Goal: Task Accomplishment & Management: Use online tool/utility

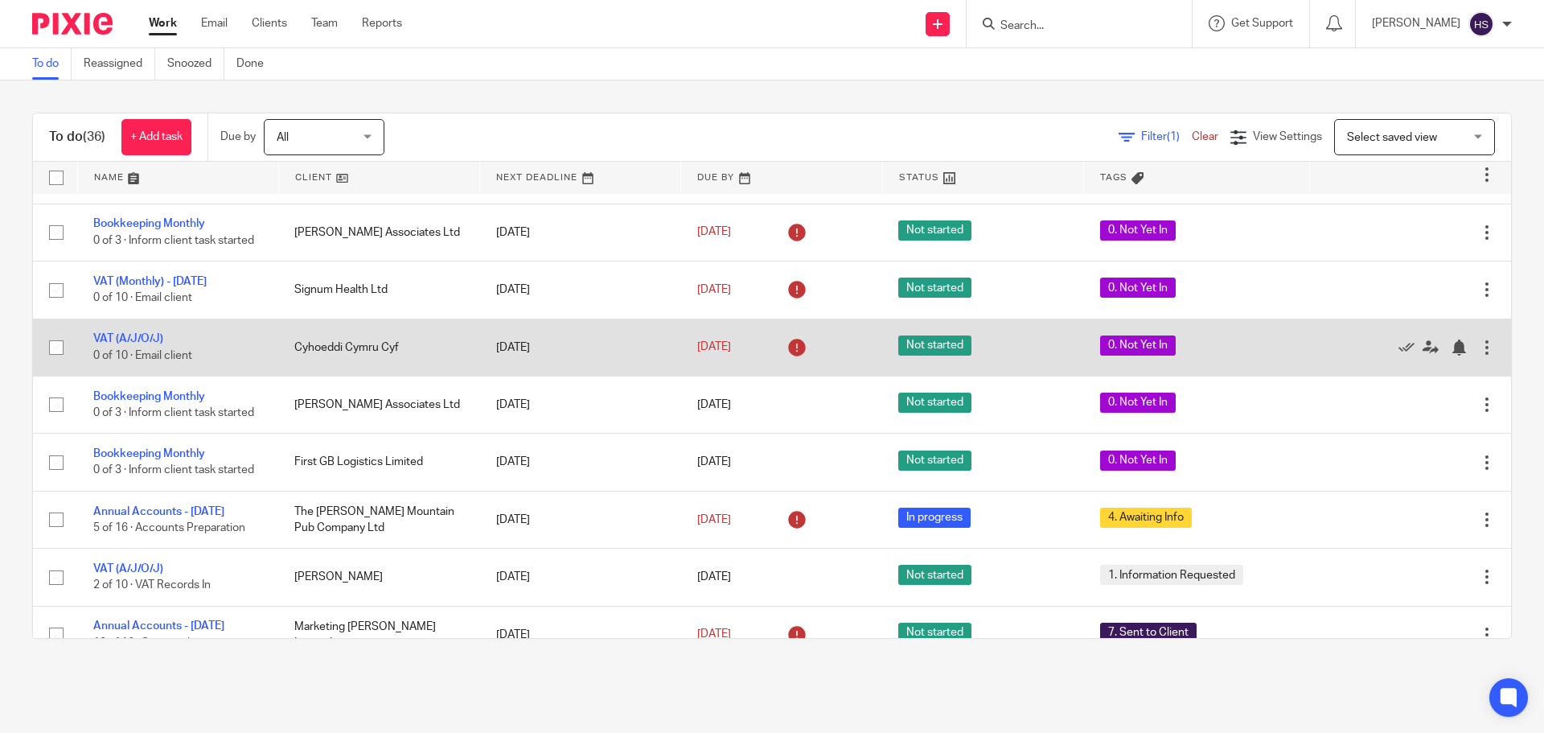
scroll to position [965, 0]
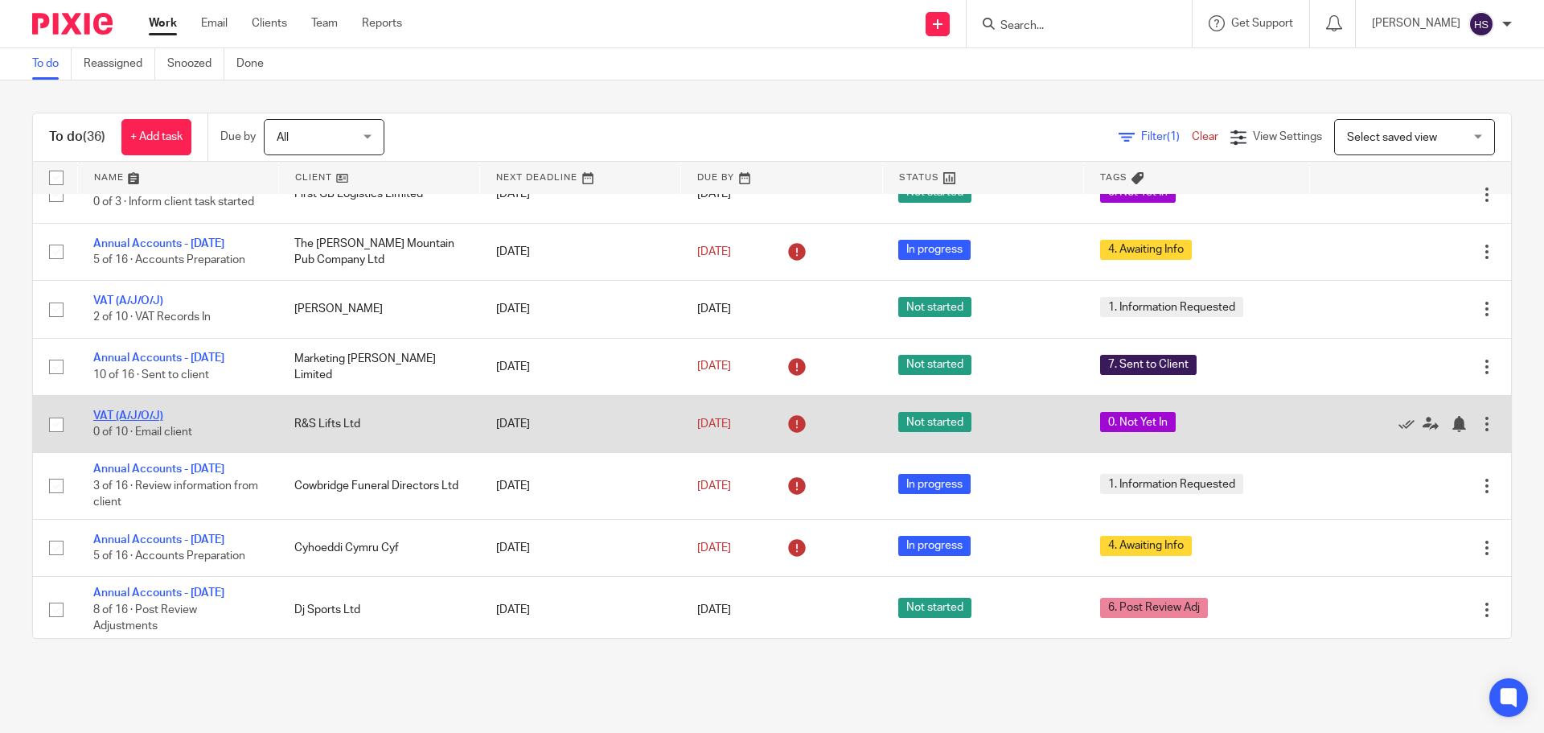
click at [154, 421] on link "VAT (A/J/O/J)" at bounding box center [128, 415] width 70 height 11
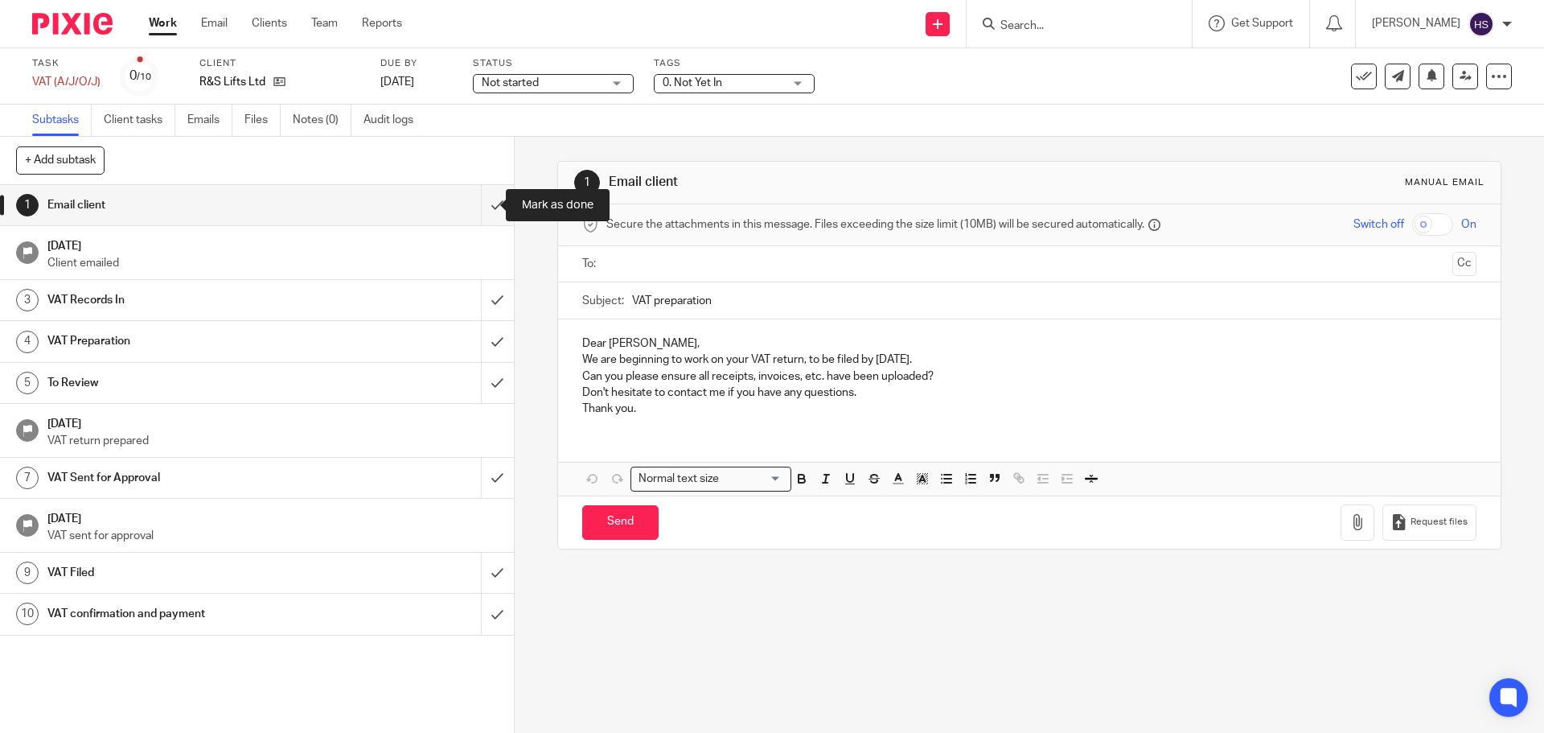
click at [474, 208] on input "submit" at bounding box center [257, 205] width 514 height 40
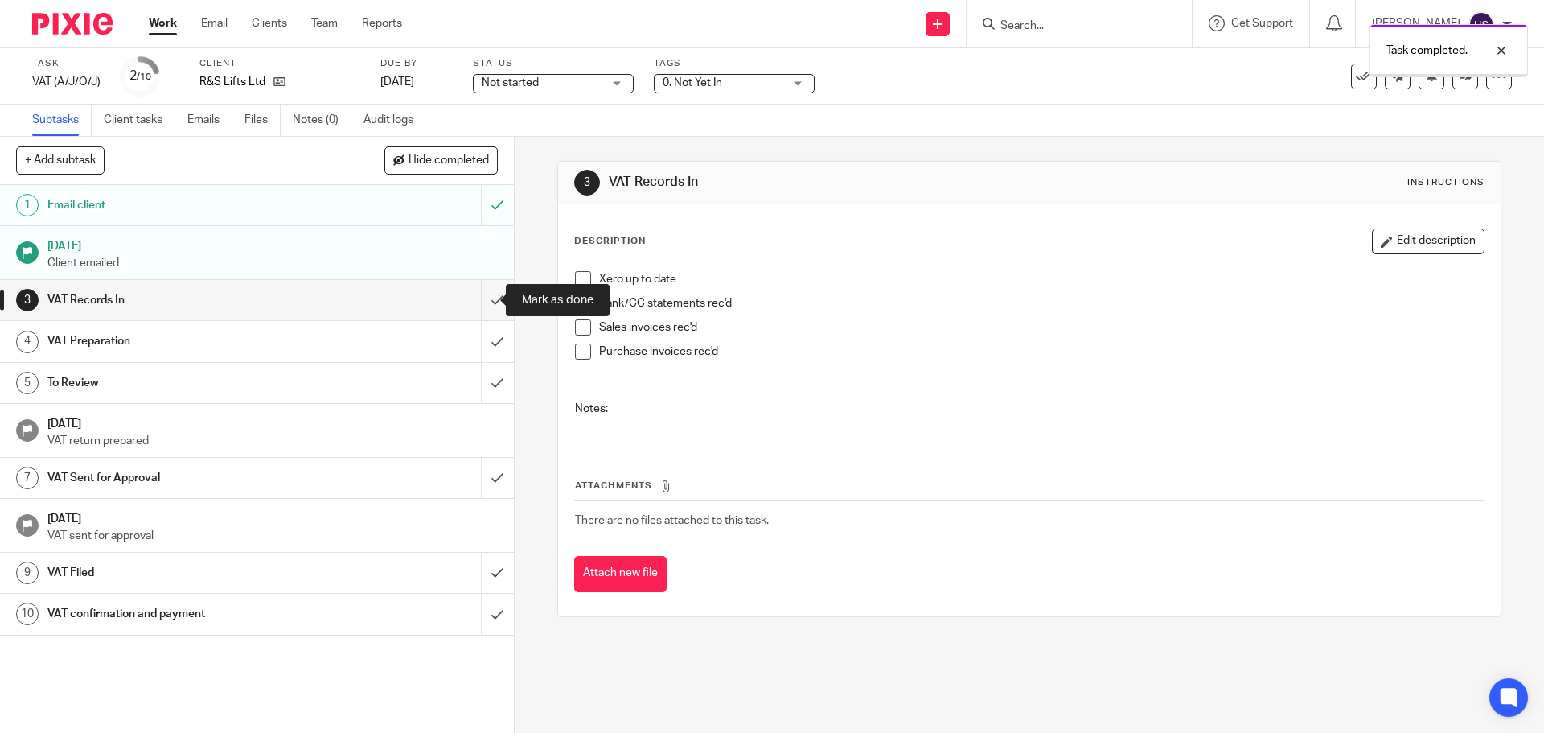
click at [476, 302] on input "submit" at bounding box center [257, 300] width 514 height 40
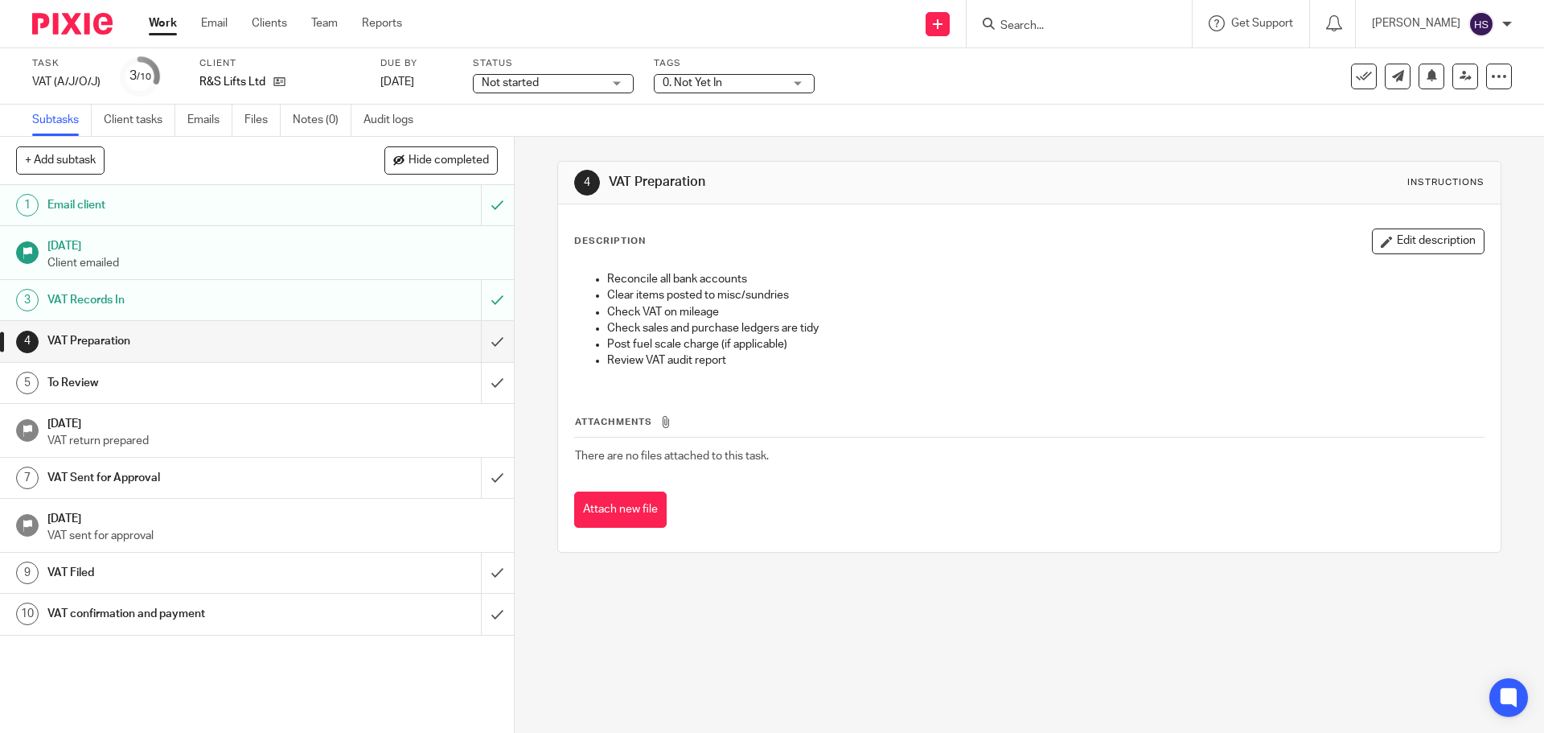
click at [738, 78] on span "0. Not Yet In" at bounding box center [723, 83] width 121 height 17
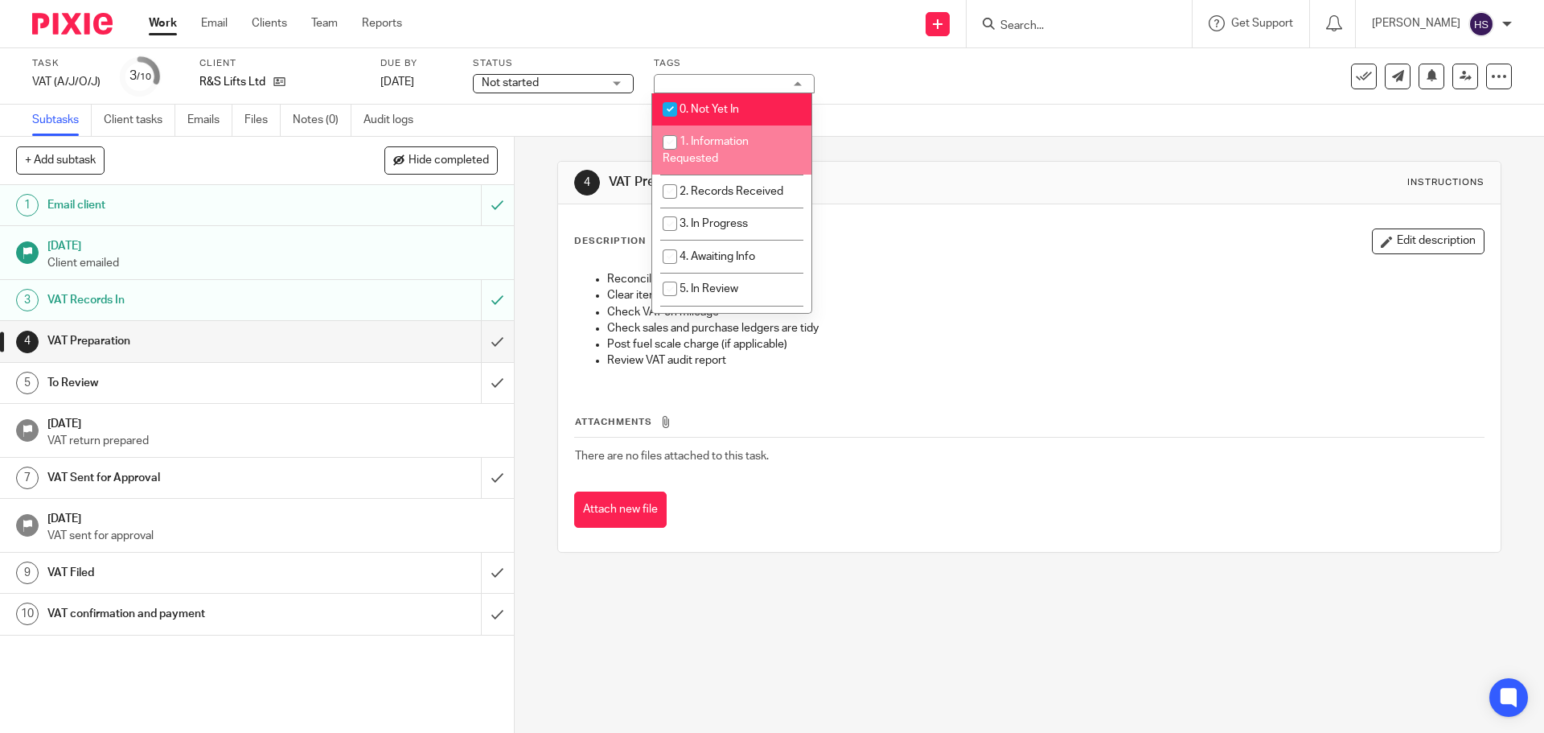
click at [735, 101] on li "0. Not Yet In" at bounding box center [731, 109] width 159 height 33
checkbox input "false"
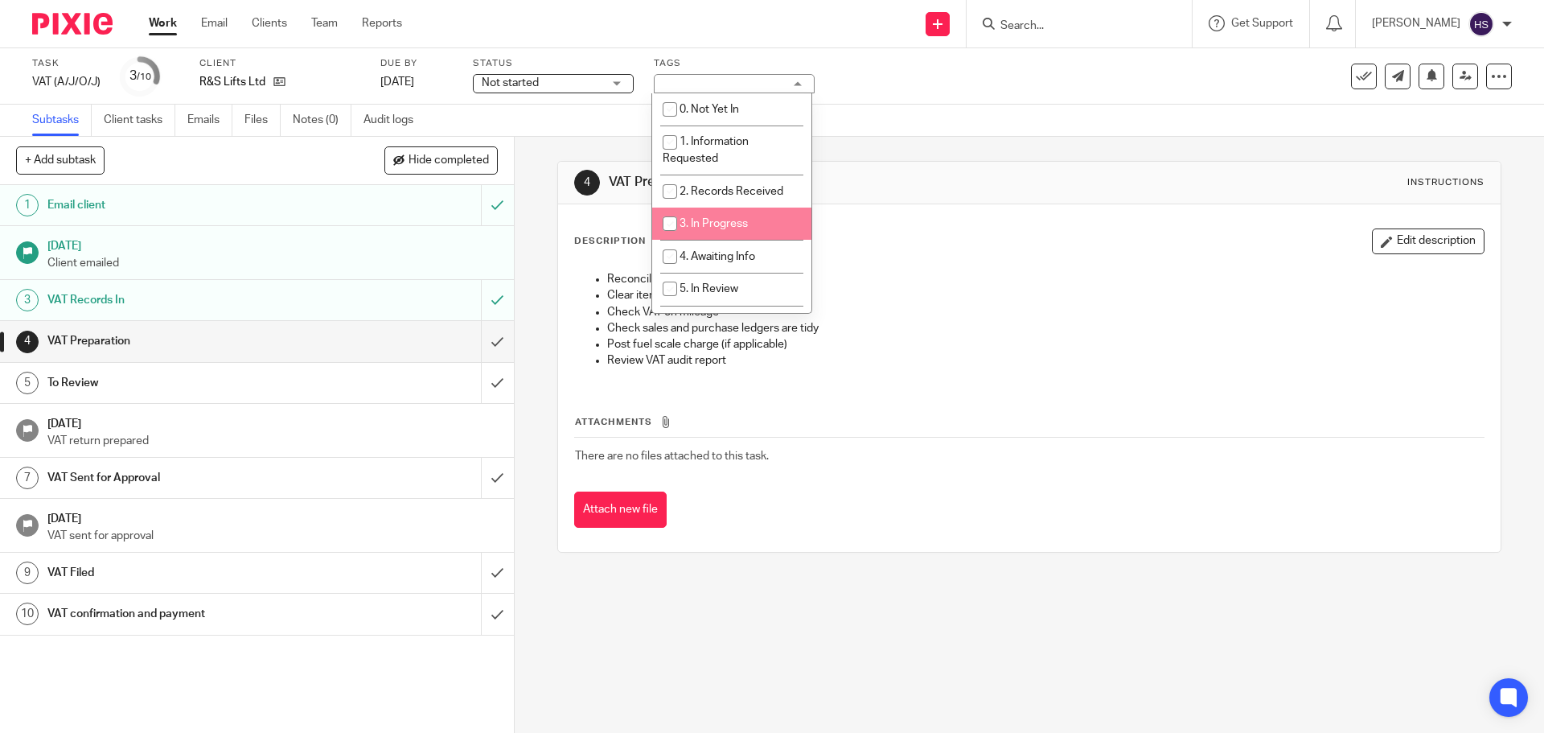
drag, startPoint x: 755, startPoint y: 214, endPoint x: 763, endPoint y: 211, distance: 8.7
click at [758, 213] on li "3. In Progress" at bounding box center [731, 223] width 159 height 33
checkbox input "true"
click at [1072, 166] on div "4 VAT Preparation Instructions" at bounding box center [1029, 183] width 942 height 43
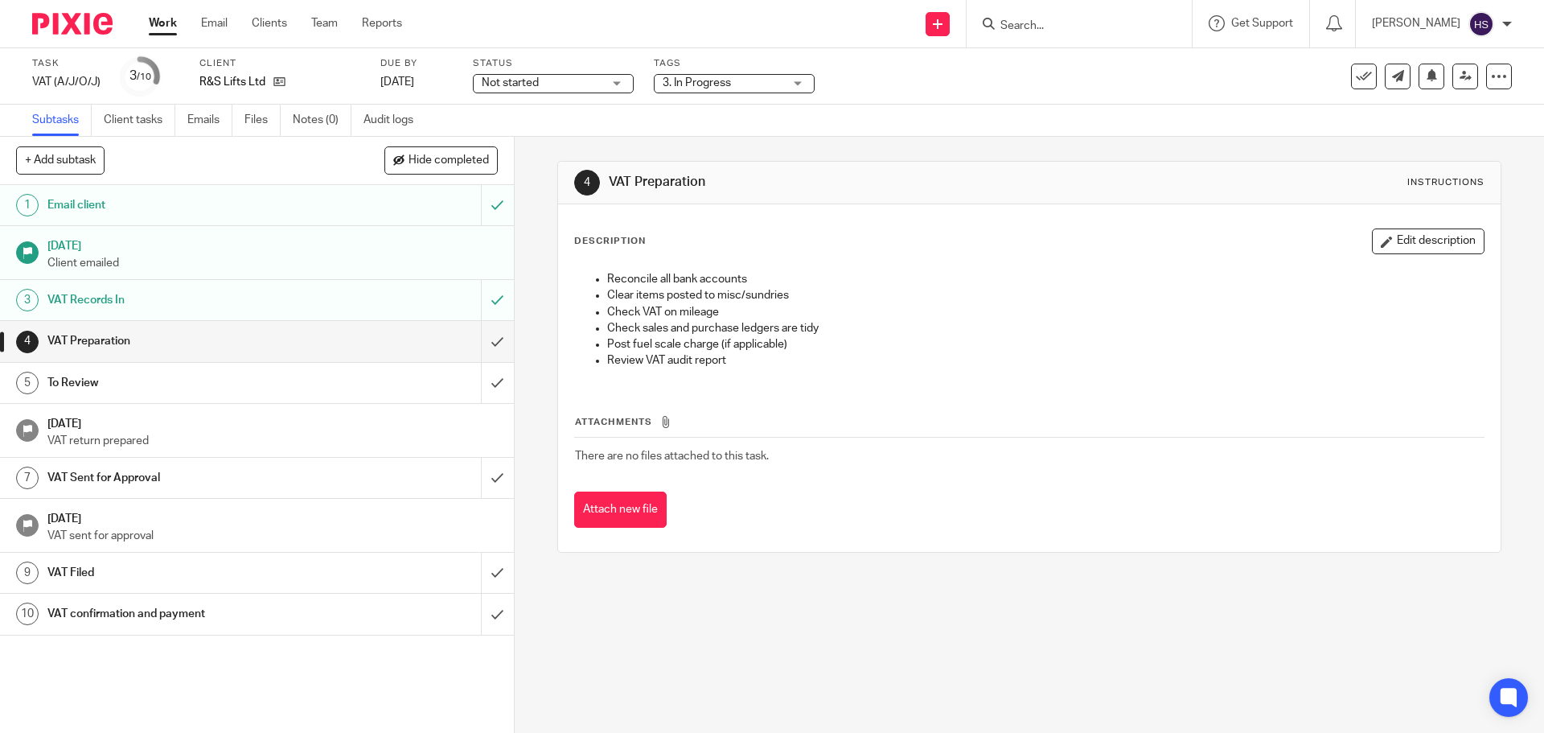
click at [57, 27] on img at bounding box center [72, 24] width 80 height 22
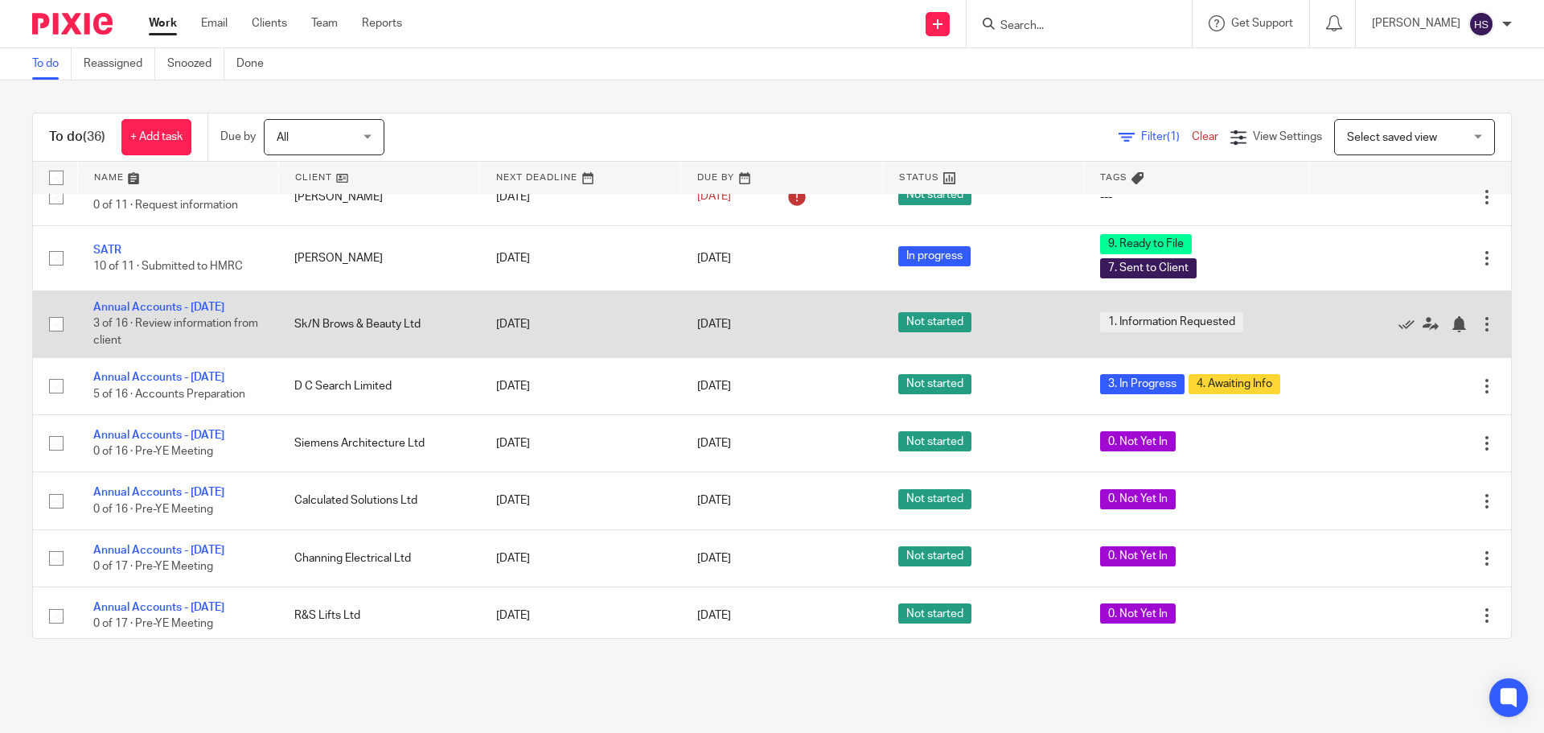
scroll to position [1566, 0]
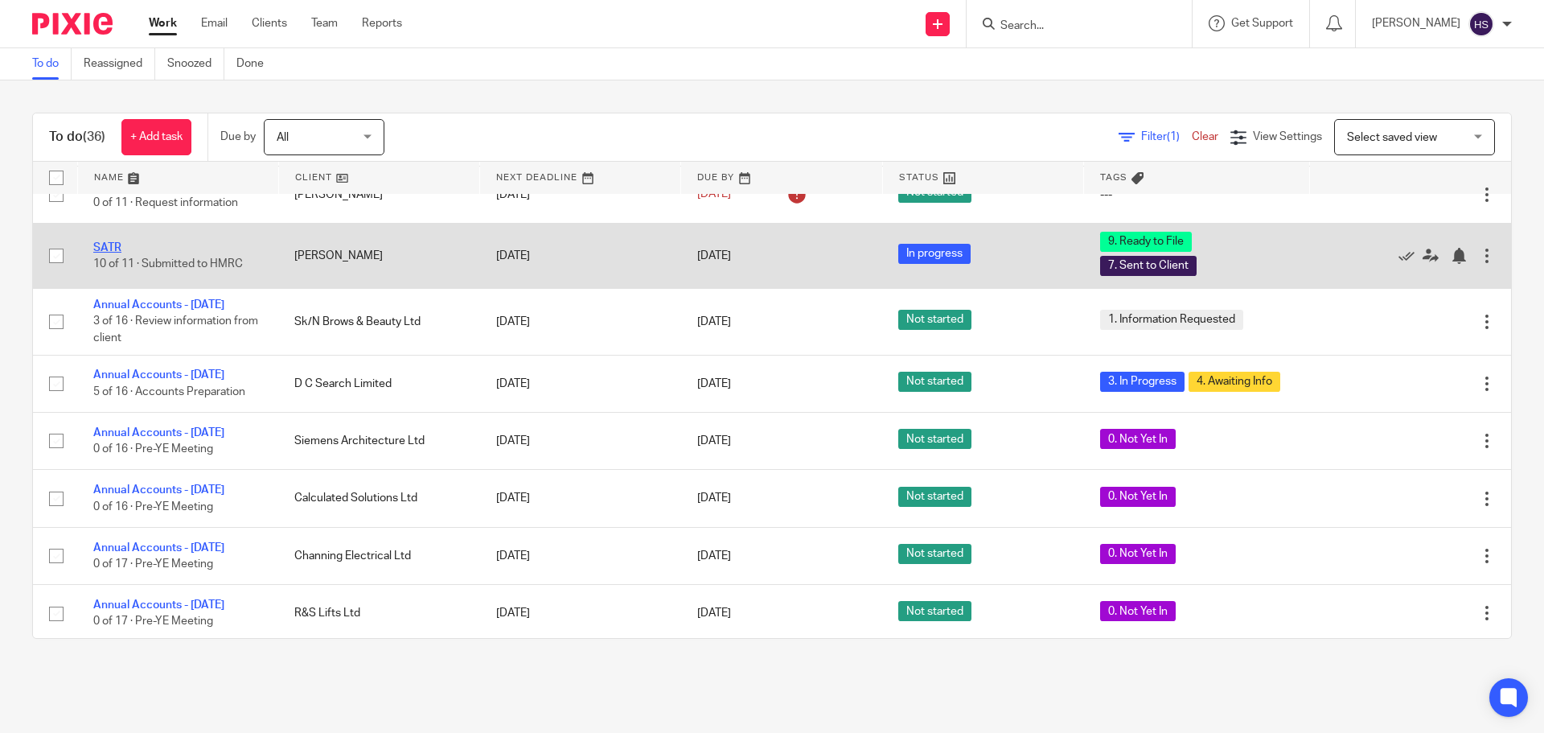
click at [97, 253] on link "SATR" at bounding box center [107, 247] width 28 height 11
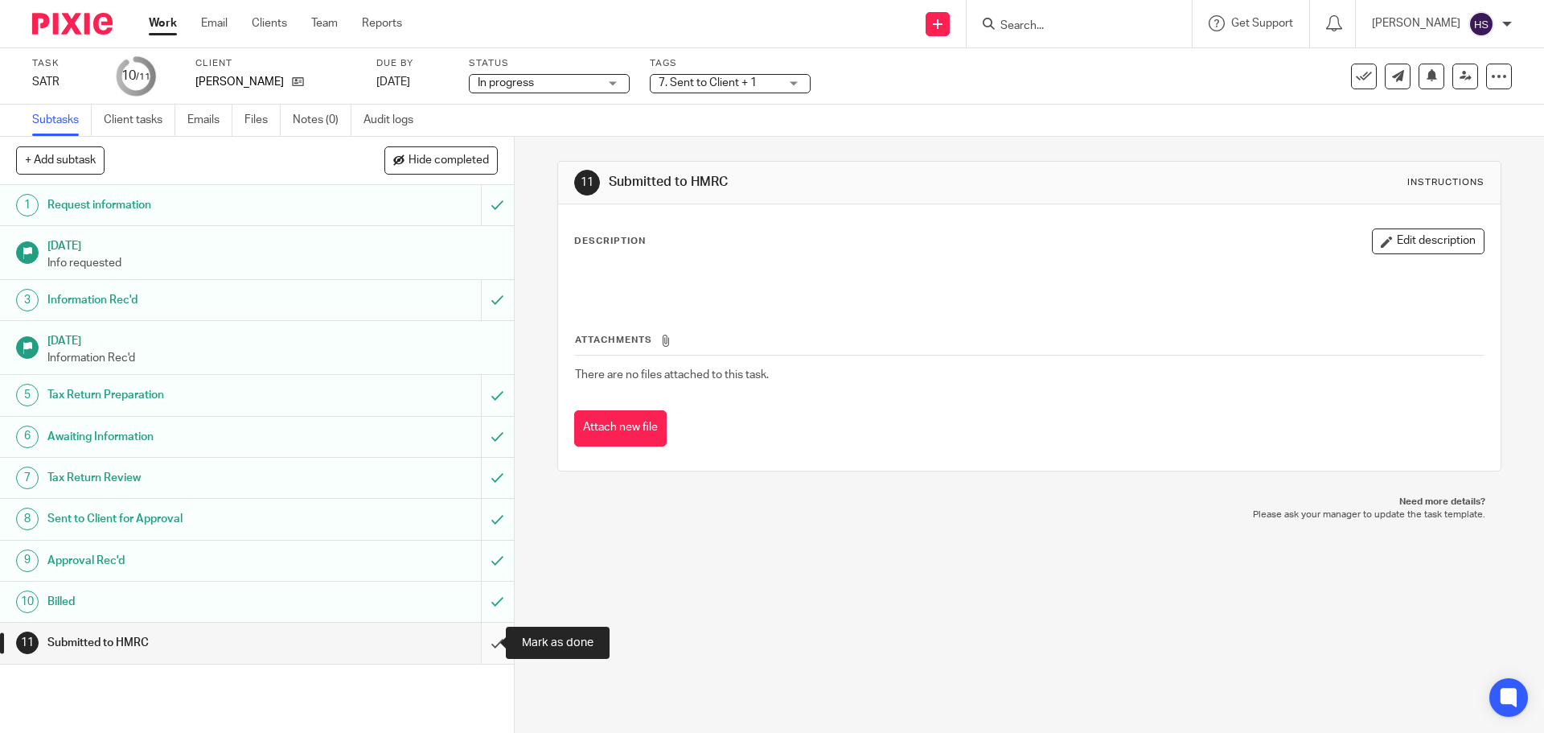
click at [477, 648] on input "submit" at bounding box center [257, 642] width 514 height 40
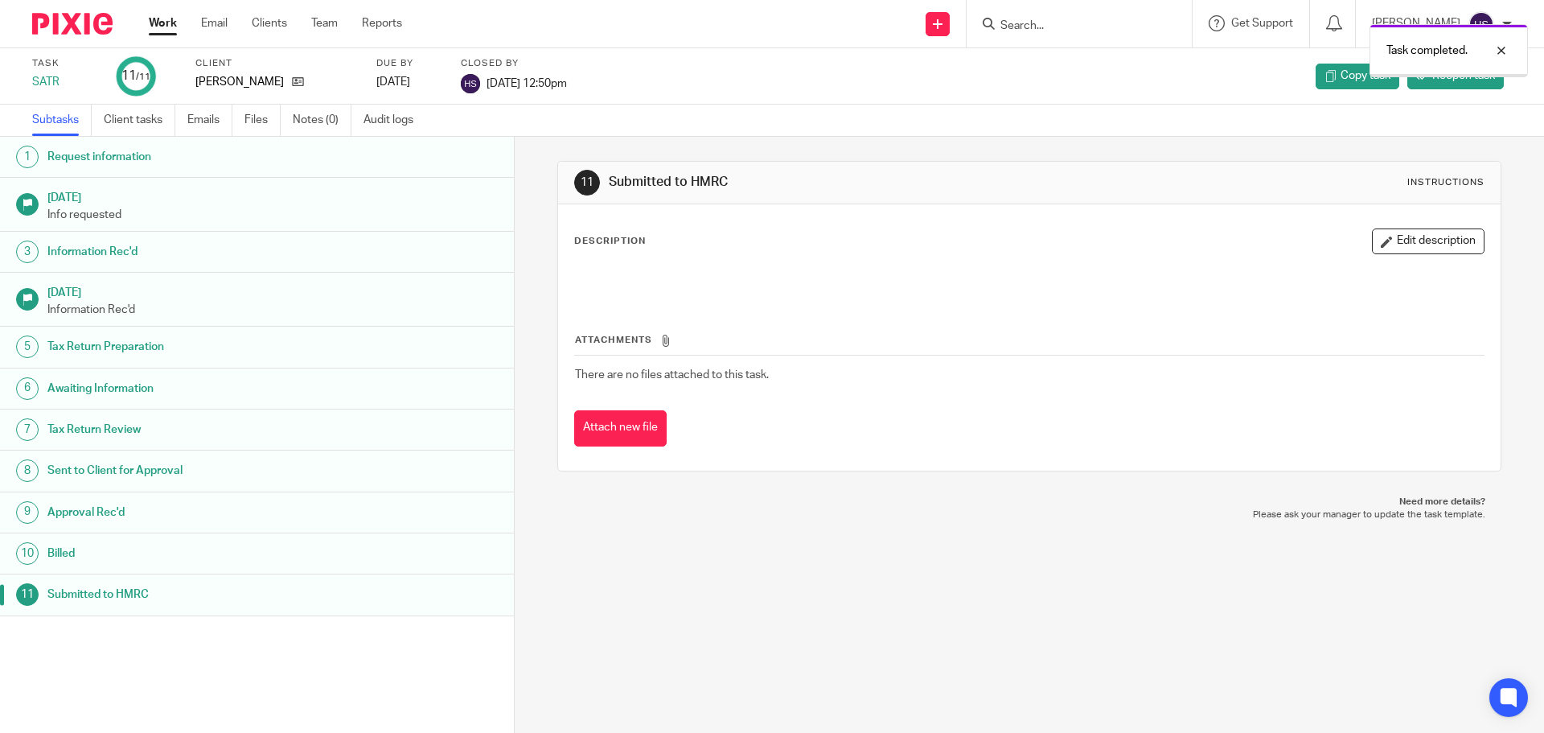
click at [50, 15] on img at bounding box center [72, 24] width 80 height 22
